Goal: Find specific page/section: Find specific page/section

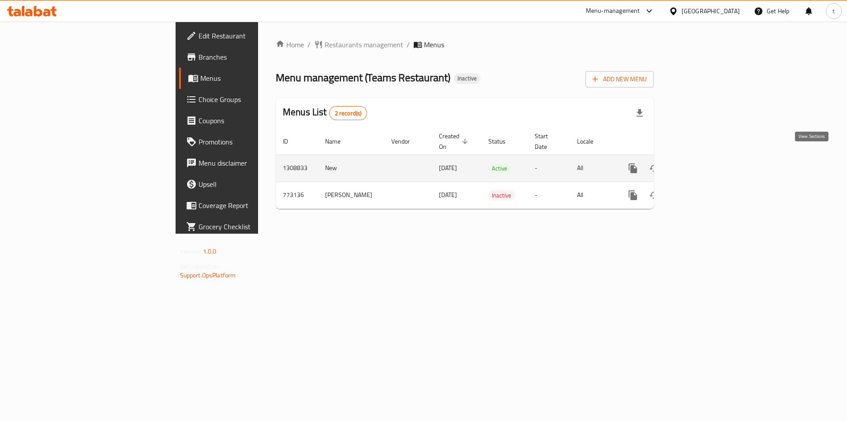
click at [707, 165] on link "enhanced table" at bounding box center [696, 168] width 21 height 21
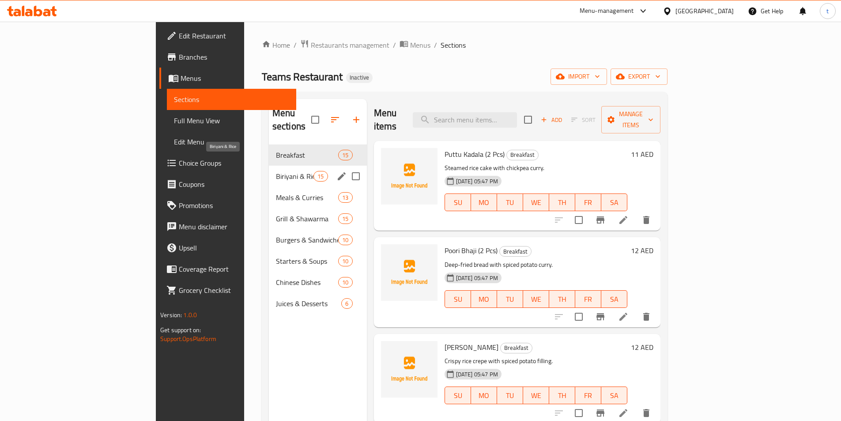
drag, startPoint x: 212, startPoint y: 163, endPoint x: 228, endPoint y: 173, distance: 18.7
click at [276, 171] on span "Biriyani & Rice" at bounding box center [295, 176] width 38 height 11
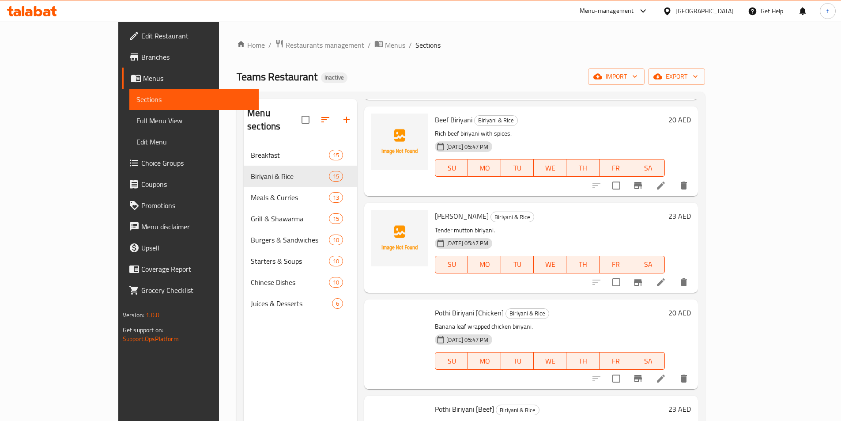
scroll to position [221, 0]
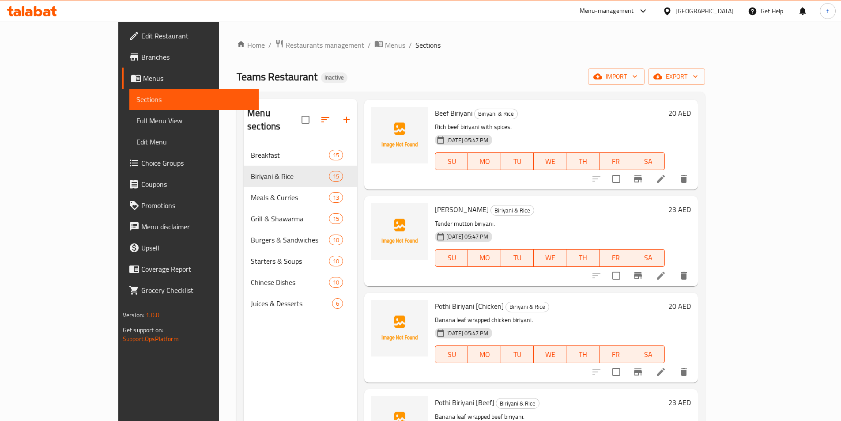
click at [136, 116] on span "Full Menu View" at bounding box center [193, 120] width 115 height 11
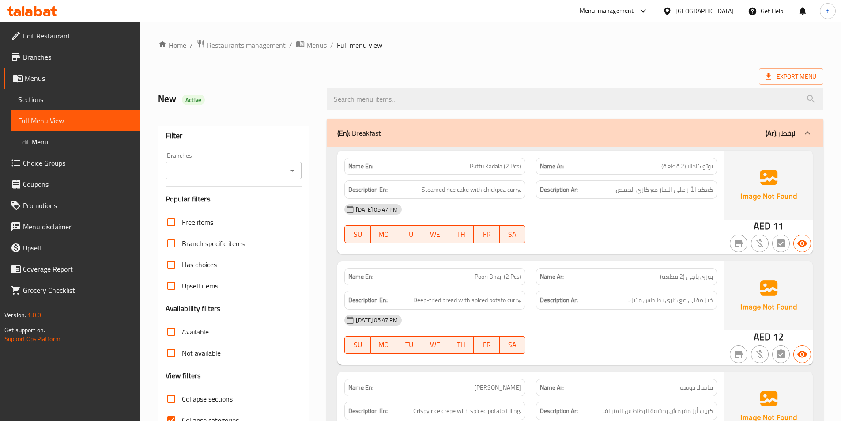
scroll to position [132, 0]
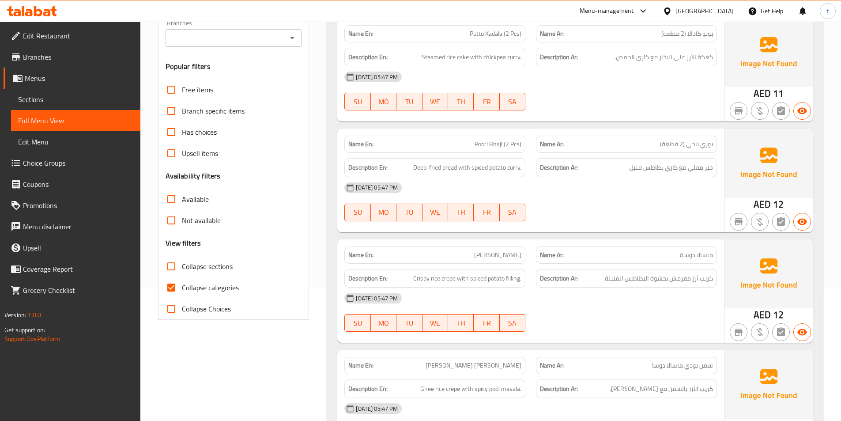
click at [166, 287] on input "Collapse categories" at bounding box center [171, 287] width 21 height 21
checkbox input "false"
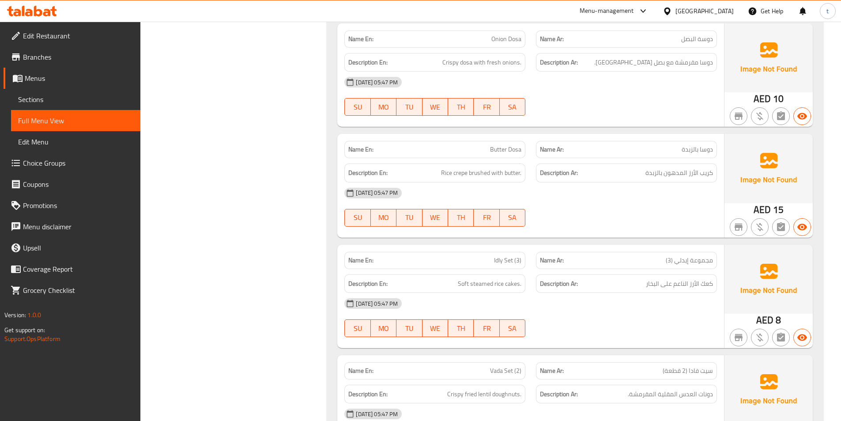
scroll to position [838, 0]
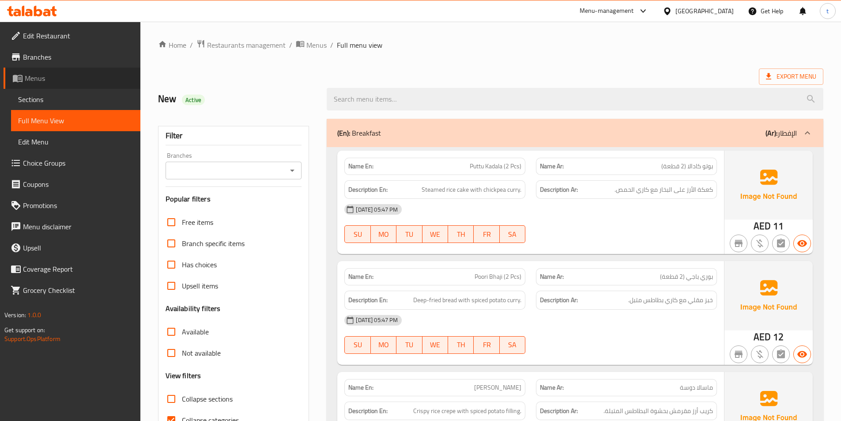
click at [56, 74] on span "Menus" at bounding box center [79, 78] width 109 height 11
